Goal: Transaction & Acquisition: Purchase product/service

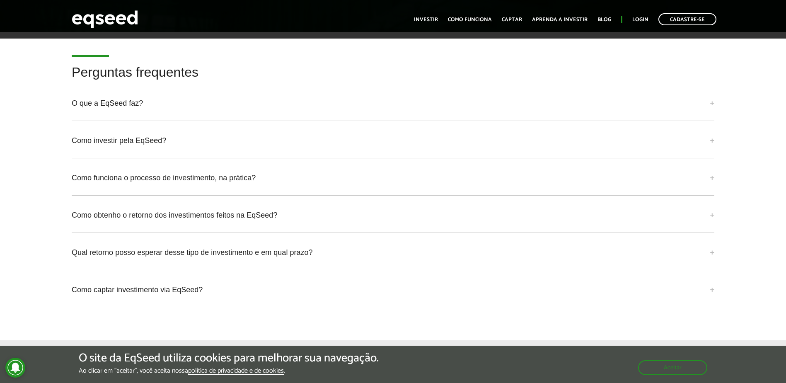
scroll to position [2214, 0]
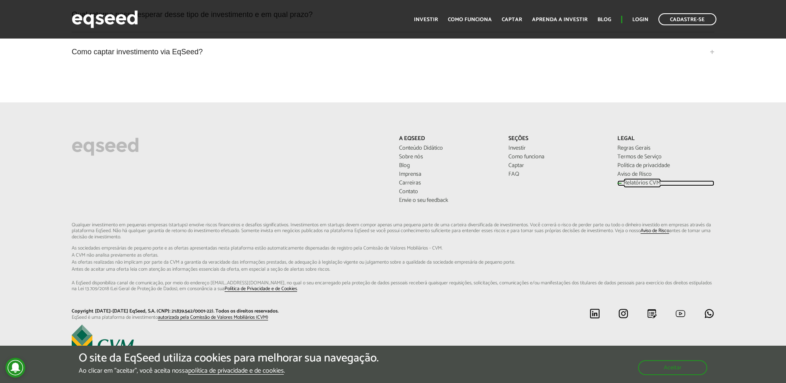
click at [629, 180] on link "Relatórios CVM" at bounding box center [665, 183] width 96 height 6
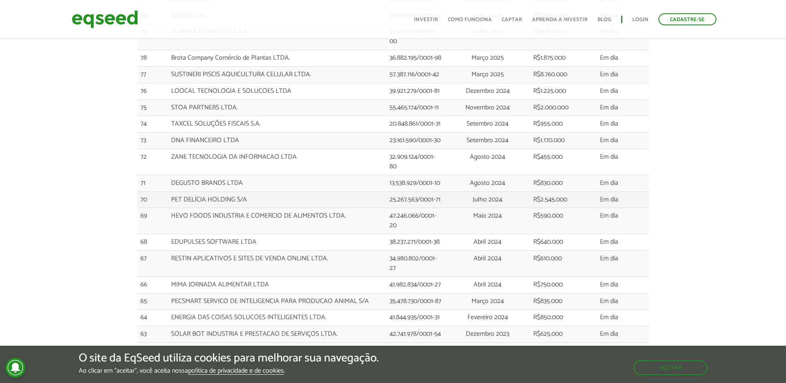
scroll to position [166, 0]
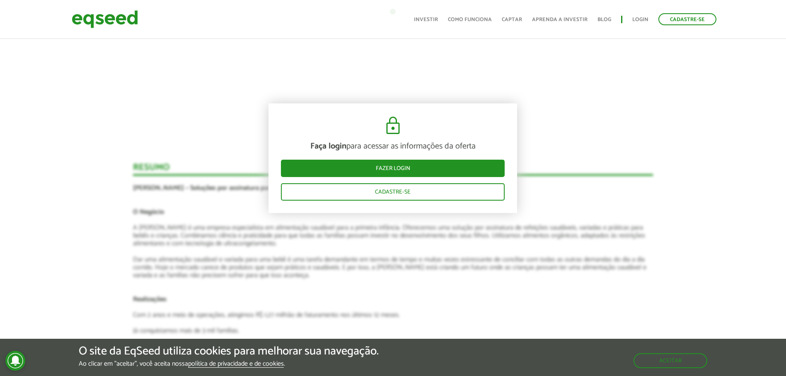
scroll to position [810, 0]
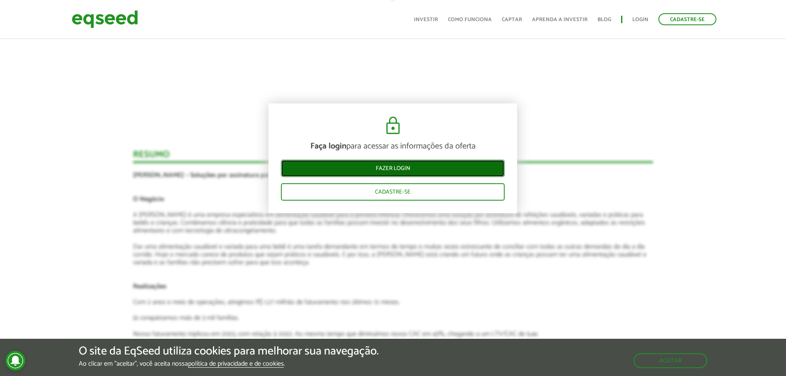
click at [412, 166] on link "Fazer login" at bounding box center [393, 168] width 224 height 17
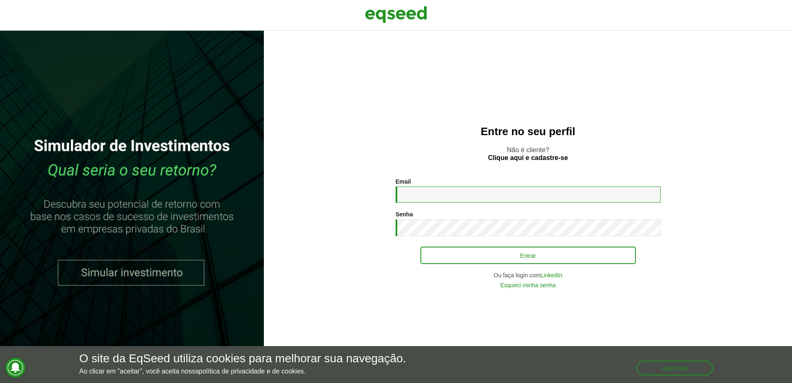
type input "**********"
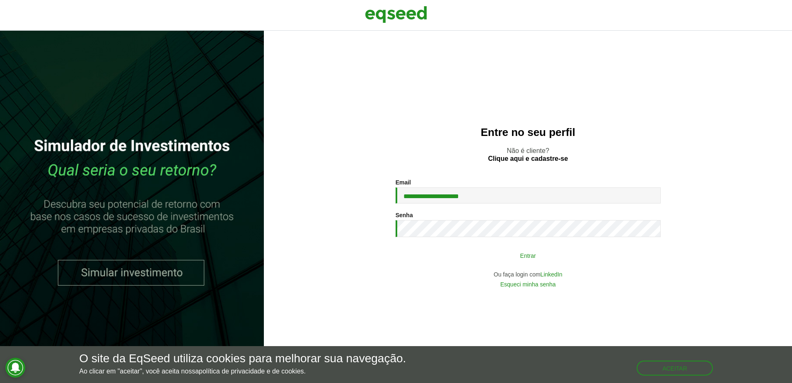
click at [490, 251] on button "Entrar" at bounding box center [527, 255] width 215 height 16
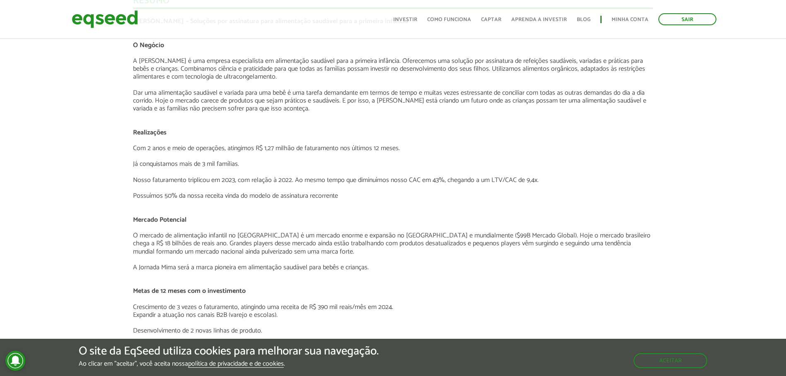
scroll to position [844, 0]
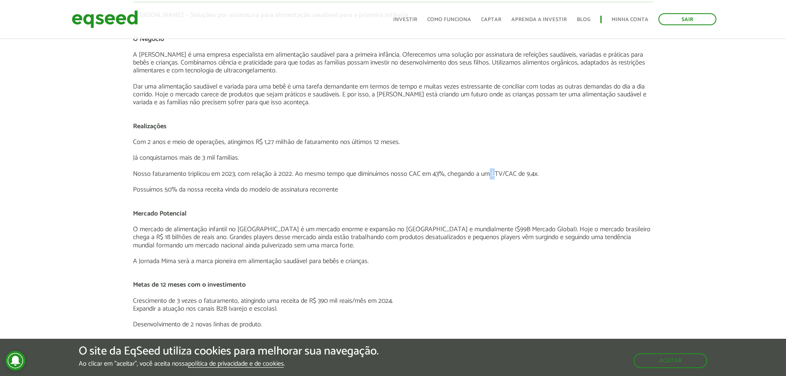
drag, startPoint x: 487, startPoint y: 174, endPoint x: 492, endPoint y: 174, distance: 5.0
click at [492, 174] on p "Nosso faturamento triplicou em 2023, com relação à 2022. Ao mesmo tempo que dim…" at bounding box center [393, 174] width 520 height 8
click at [636, 157] on p "Já conquistamos mais de 3 mil famílias." at bounding box center [393, 158] width 520 height 8
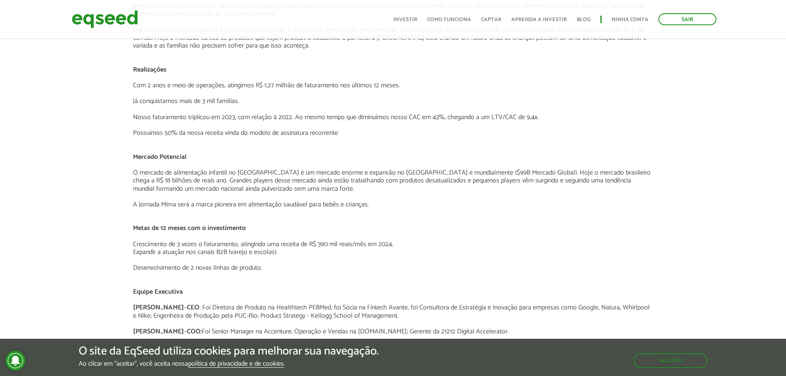
scroll to position [927, 0]
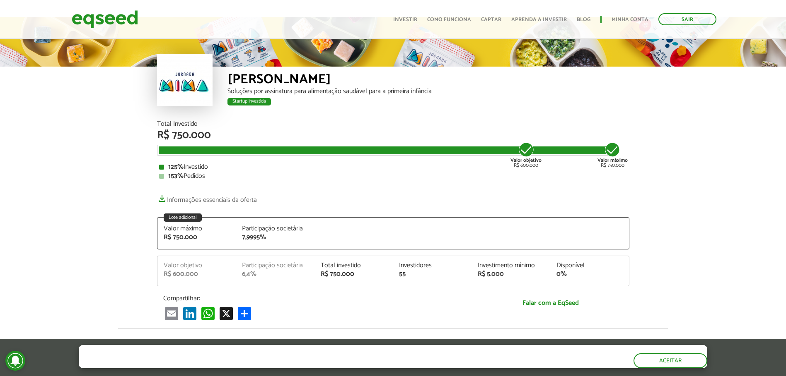
scroll to position [14, 0]
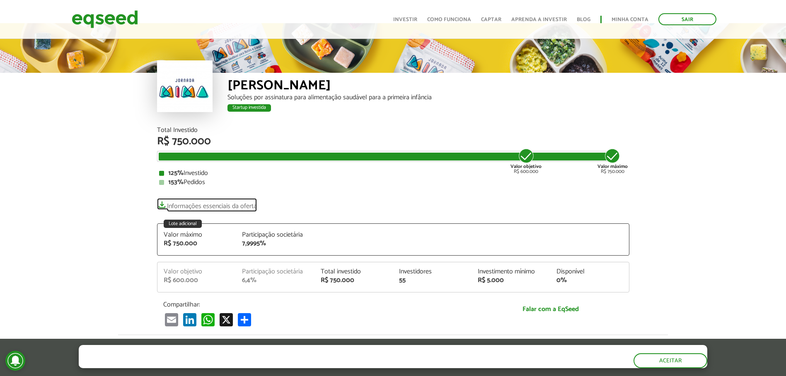
click at [220, 206] on link "Informações essenciais da oferta" at bounding box center [207, 204] width 100 height 12
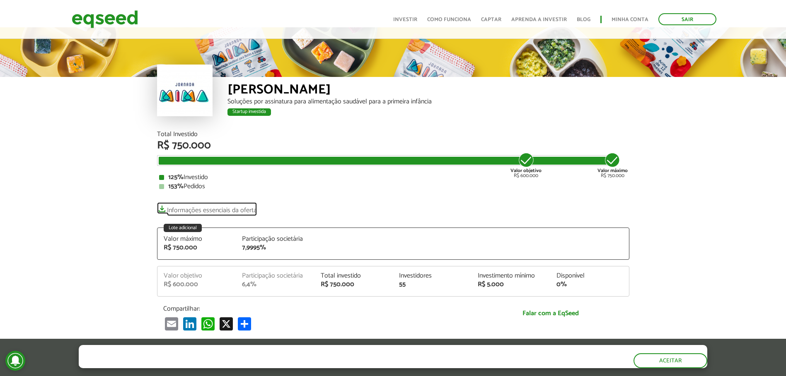
scroll to position [0, 0]
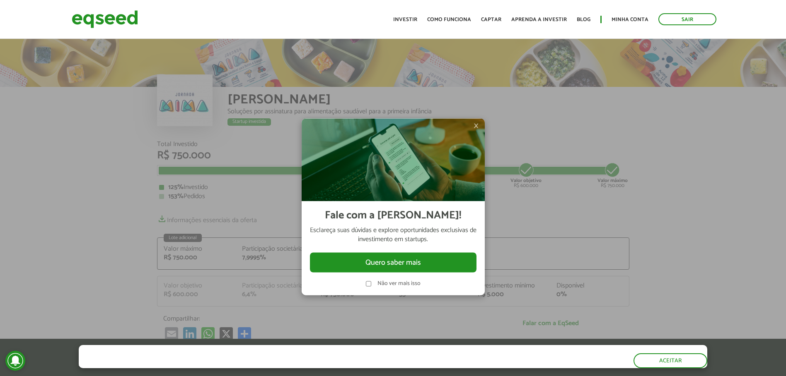
click at [475, 123] on span "×" at bounding box center [475, 126] width 5 height 10
